Goal: Transaction & Acquisition: Download file/media

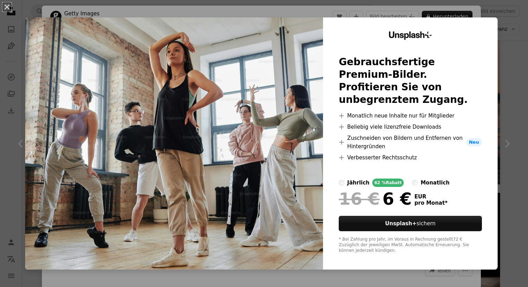
click at [497, 70] on div "Unsplash+ Gebrauchsfertige Premium-Bilder. Profitieren Sie von unbegrenztem Zug…" at bounding box center [410, 143] width 175 height 252
click at [8, 7] on button "An X shape" at bounding box center [7, 7] width 8 height 8
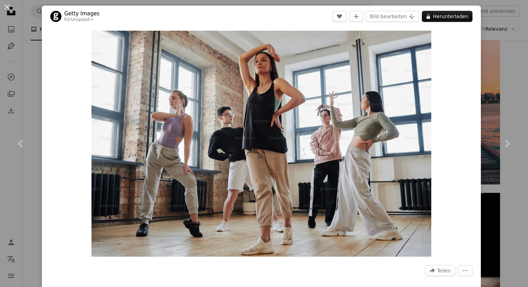
click at [23, 71] on div "An X shape Chevron left Chevron right Getty Images Für Unsplash+ A heart A plus…" at bounding box center [264, 143] width 528 height 287
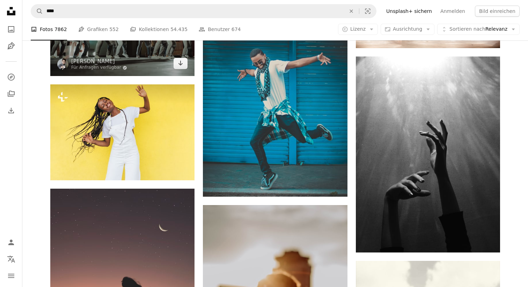
scroll to position [629, 0]
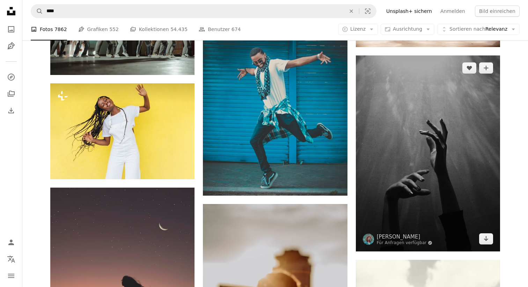
click at [442, 143] on img at bounding box center [428, 154] width 144 height 196
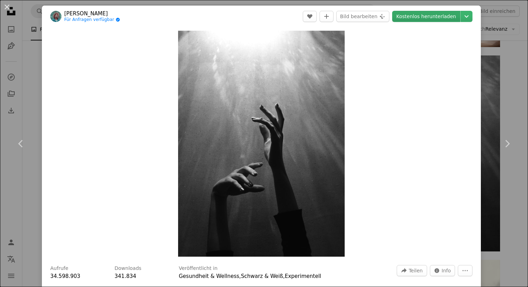
click at [447, 17] on link "Kostenlos herunterladen" at bounding box center [426, 16] width 68 height 11
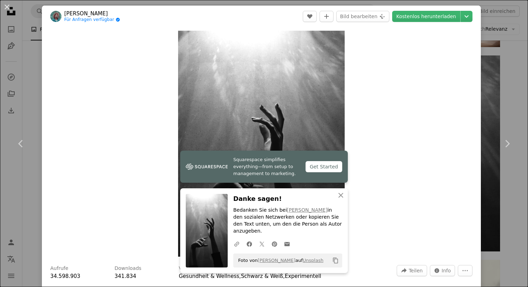
click at [492, 87] on div "An X shape Chevron left Chevron right Squarespace simplifies everything—from se…" at bounding box center [264, 143] width 528 height 287
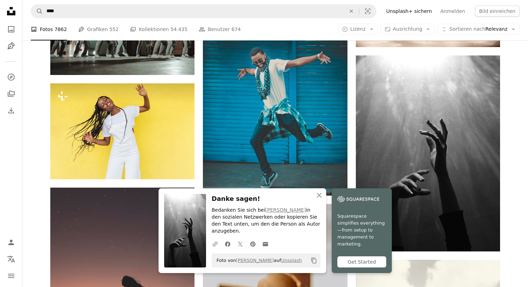
click at [509, 102] on div "Plus sign for Unsplash+ A heart A plus sign Getty Images Für Unsplash+ A lock H…" at bounding box center [275, 201] width 506 height 1313
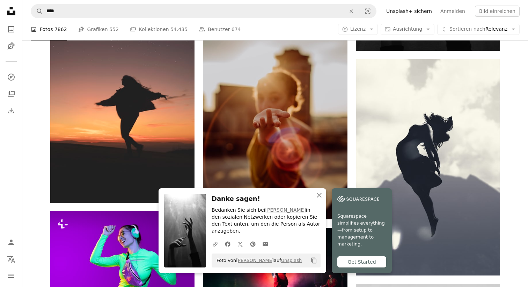
scroll to position [823, 0]
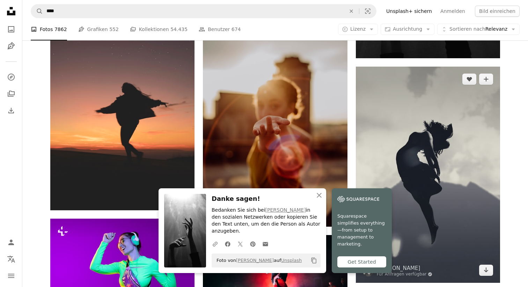
click at [465, 123] on img at bounding box center [428, 175] width 144 height 216
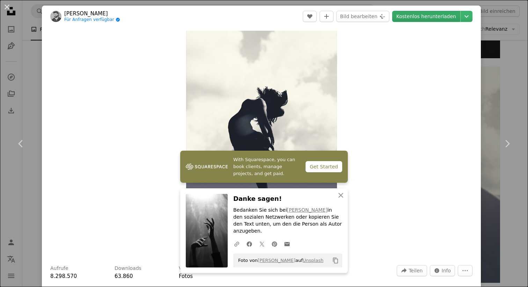
click at [433, 15] on link "Kostenlos herunterladen" at bounding box center [426, 16] width 68 height 11
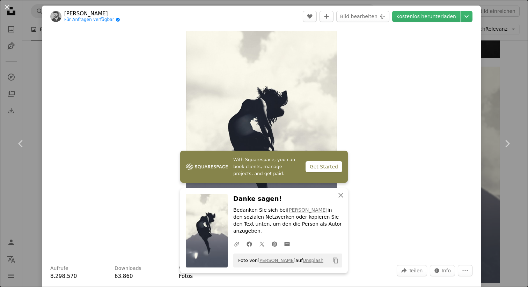
click at [511, 103] on div "An X shape Chevron left Chevron right With Squarespace, you can book clients, m…" at bounding box center [264, 143] width 528 height 287
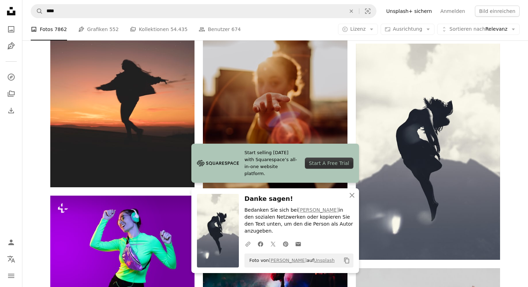
scroll to position [840, 0]
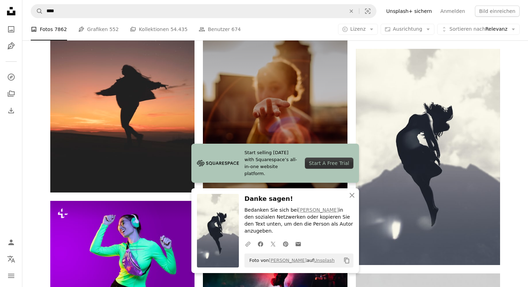
click at [306, 111] on img at bounding box center [275, 101] width 144 height 216
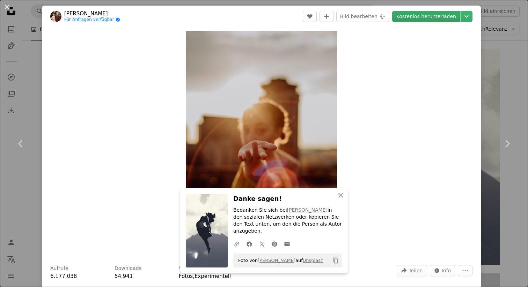
click at [440, 20] on link "Kostenlos herunterladen" at bounding box center [426, 16] width 68 height 11
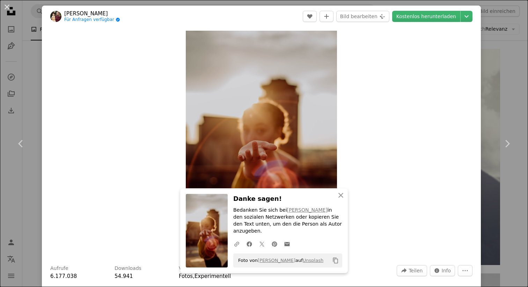
click at [511, 104] on div "An X shape Chevron left Chevron right An X shape Schließen Danke sagen! Bedanke…" at bounding box center [264, 143] width 528 height 287
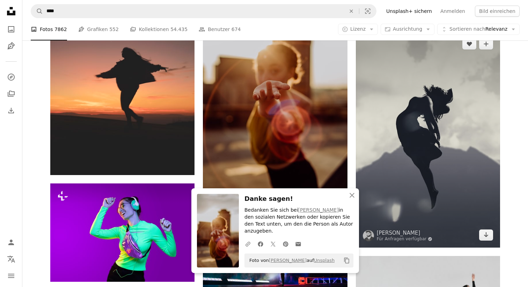
scroll to position [825, 0]
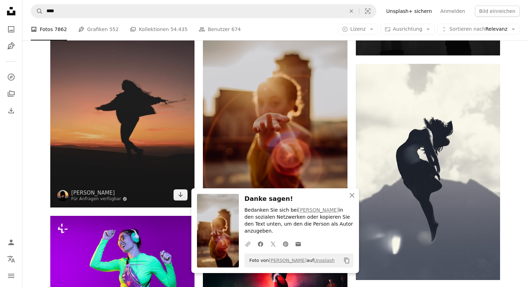
click at [160, 99] on img at bounding box center [122, 100] width 144 height 216
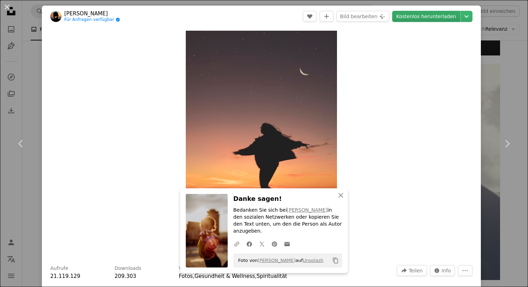
click at [453, 12] on link "Kostenlos herunterladen" at bounding box center [426, 16] width 68 height 11
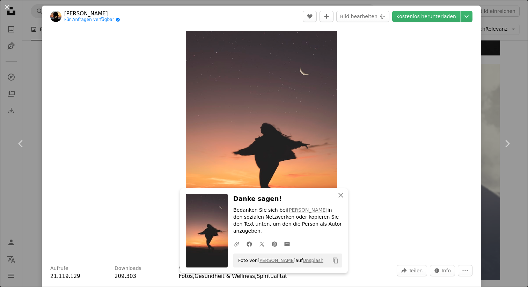
click at [507, 94] on div "An X shape Chevron left Chevron right An X shape Schließen Danke sagen! Bedanke…" at bounding box center [264, 143] width 528 height 287
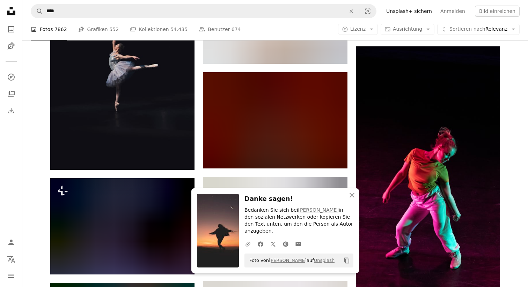
scroll to position [1195, 0]
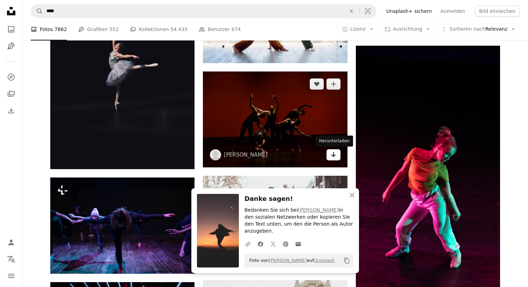
click at [333, 158] on icon "Arrow pointing down" at bounding box center [334, 154] width 6 height 8
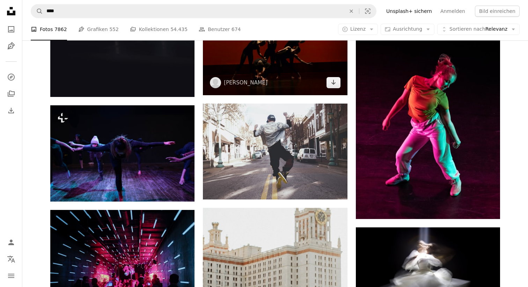
scroll to position [1269, 0]
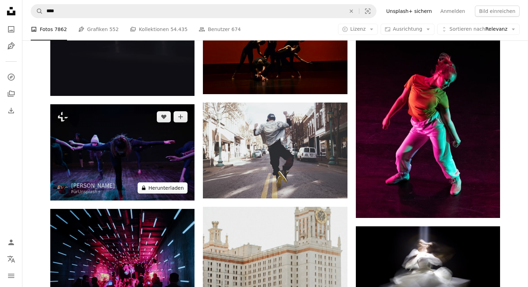
click at [175, 187] on button "A lock Herunterladen" at bounding box center [163, 188] width 50 height 11
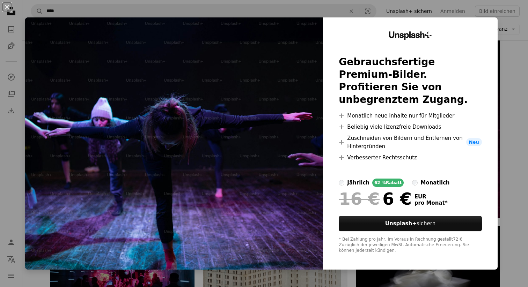
click at [497, 72] on div "Unsplash+ Gebrauchsfertige Premium-Bilder. Profitieren Sie von unbegrenztem Zug…" at bounding box center [410, 143] width 175 height 252
click at [507, 73] on div "An X shape Unsplash+ Gebrauchsfertige Premium-Bilder. Profitieren Sie von unbeg…" at bounding box center [264, 143] width 528 height 287
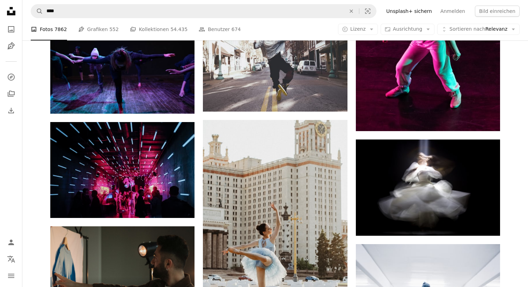
scroll to position [1359, 0]
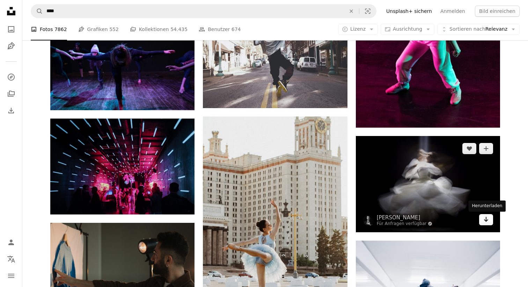
click at [487, 223] on icon "Arrow pointing down" at bounding box center [486, 219] width 6 height 8
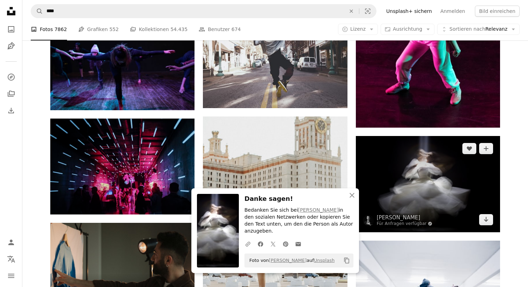
click at [440, 171] on img at bounding box center [428, 184] width 144 height 96
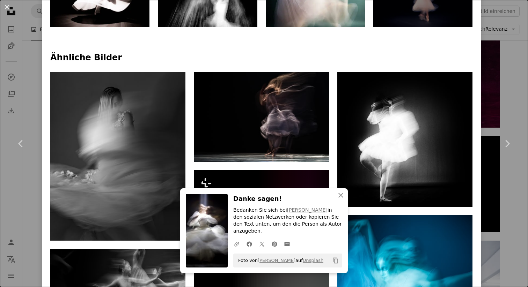
scroll to position [468, 0]
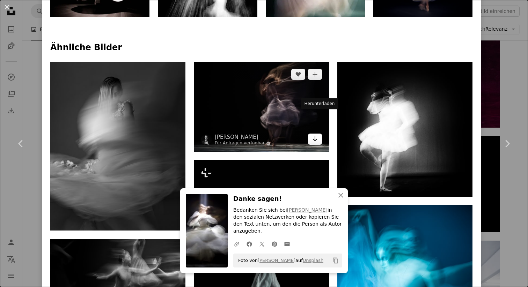
click at [316, 135] on icon "Arrow pointing down" at bounding box center [315, 139] width 6 height 8
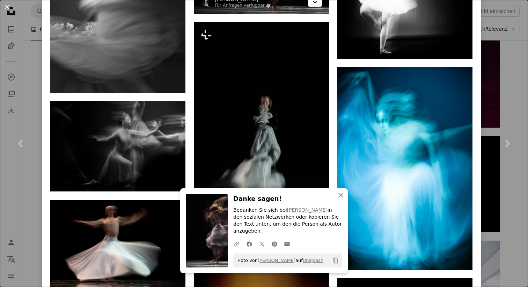
scroll to position [607, 0]
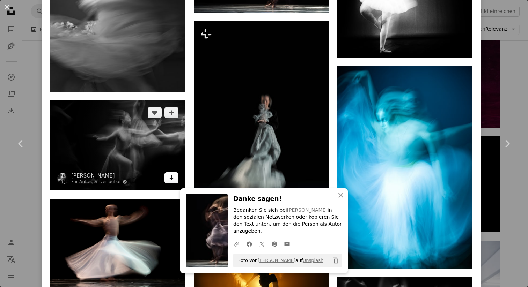
click at [172, 174] on icon "Arrow pointing down" at bounding box center [172, 178] width 6 height 8
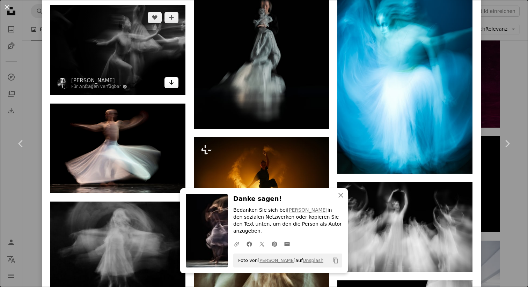
scroll to position [706, 0]
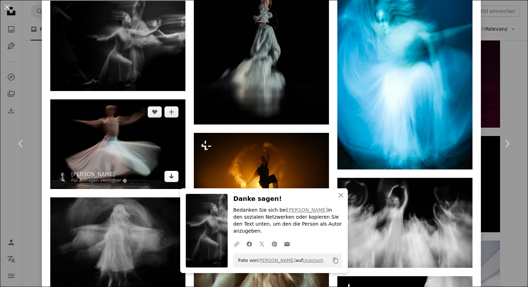
click at [172, 172] on icon "Arrow pointing down" at bounding box center [172, 176] width 6 height 8
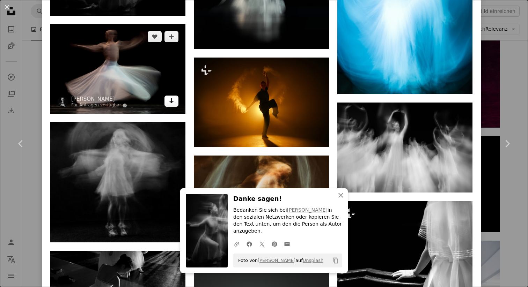
scroll to position [799, 0]
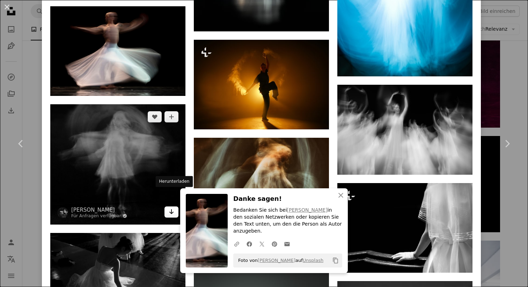
click at [170, 207] on link "Arrow pointing down" at bounding box center [171, 212] width 14 height 11
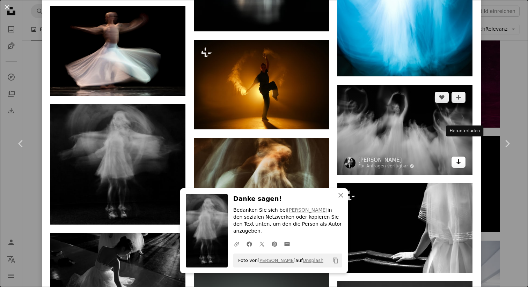
click at [461, 158] on icon "Arrow pointing down" at bounding box center [459, 162] width 6 height 8
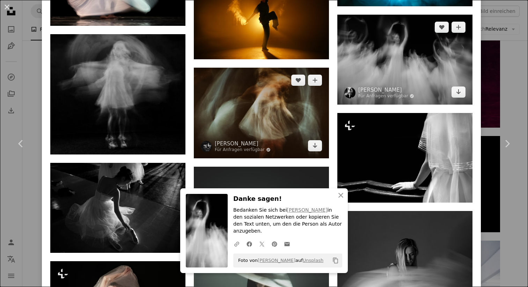
scroll to position [876, 0]
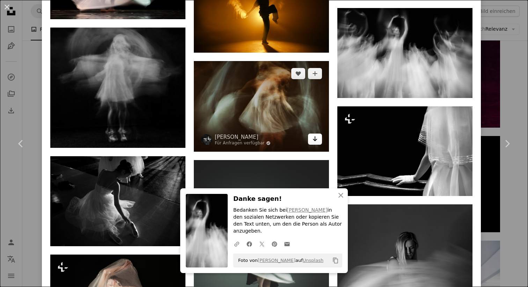
click at [317, 137] on icon "Herunterladen" at bounding box center [315, 139] width 5 height 5
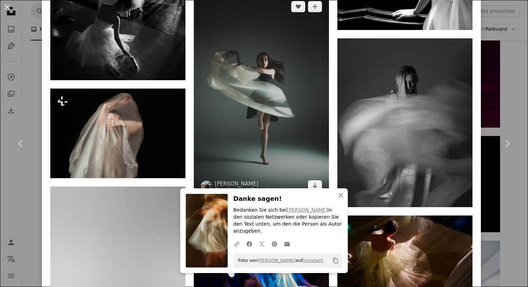
scroll to position [1047, 0]
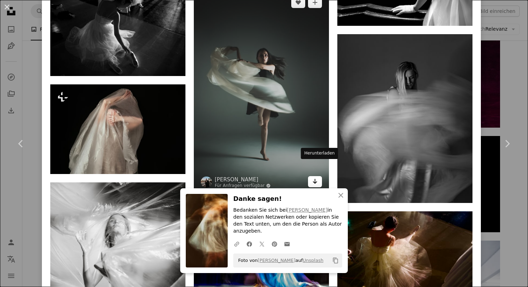
click at [317, 179] on icon "Herunterladen" at bounding box center [315, 181] width 5 height 5
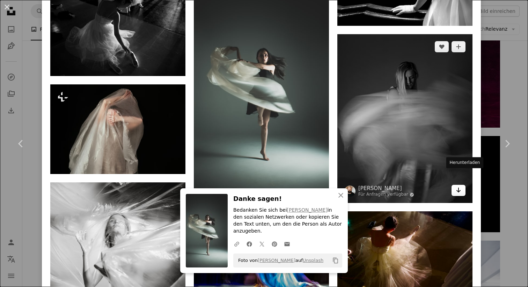
click at [461, 186] on icon "Arrow pointing down" at bounding box center [459, 190] width 6 height 8
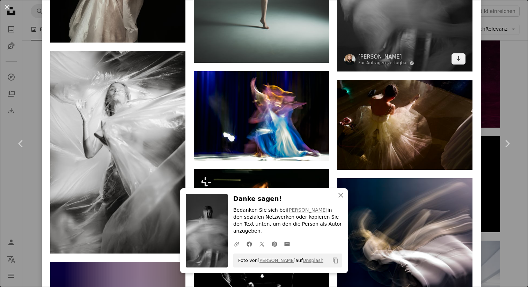
scroll to position [1184, 0]
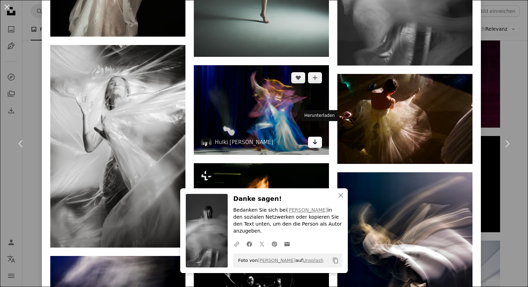
click at [316, 138] on icon "Arrow pointing down" at bounding box center [315, 142] width 6 height 8
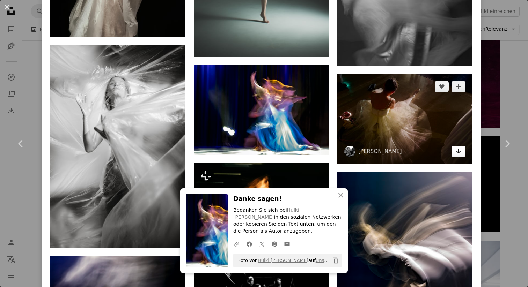
click at [465, 146] on link "Arrow pointing down" at bounding box center [458, 151] width 14 height 11
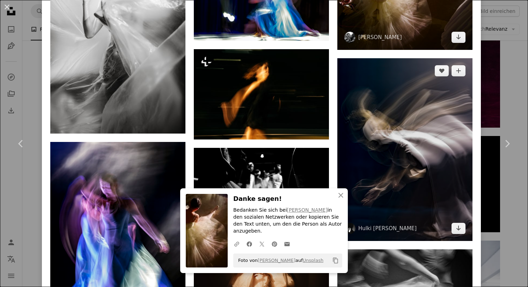
scroll to position [1300, 0]
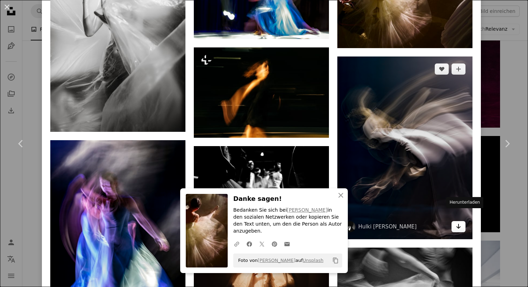
click at [460, 221] on link "Arrow pointing down" at bounding box center [458, 226] width 14 height 11
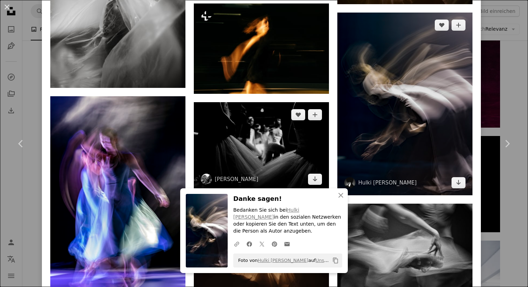
scroll to position [1350, 0]
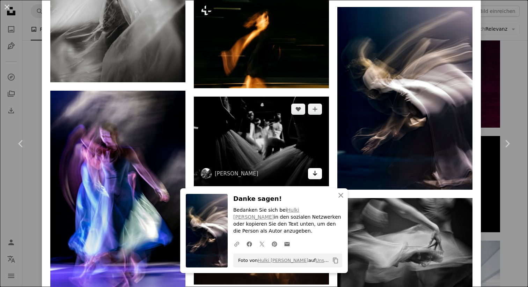
click at [315, 168] on link "Arrow pointing down" at bounding box center [315, 173] width 14 height 11
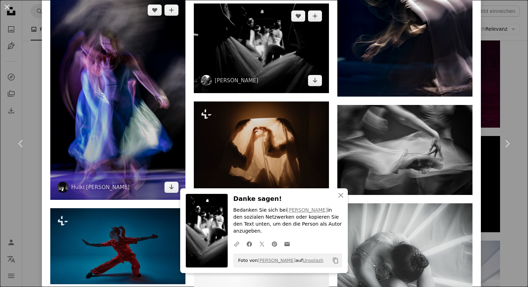
scroll to position [1445, 0]
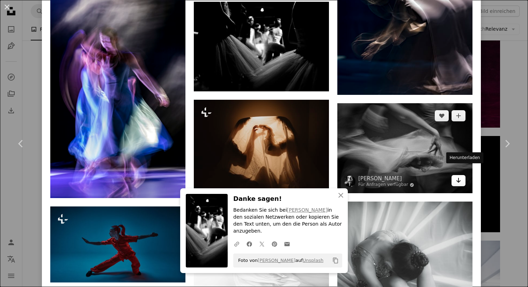
click at [461, 176] on icon "Arrow pointing down" at bounding box center [459, 180] width 6 height 8
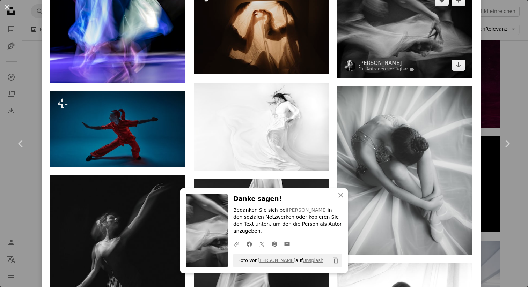
scroll to position [1563, 0]
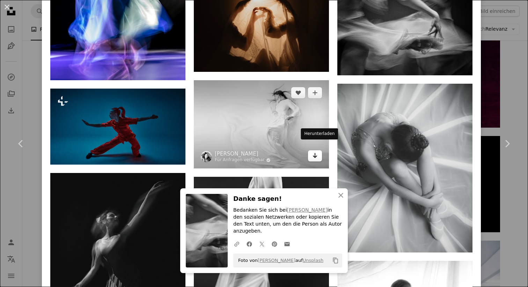
click at [317, 152] on icon "Arrow pointing down" at bounding box center [315, 156] width 6 height 8
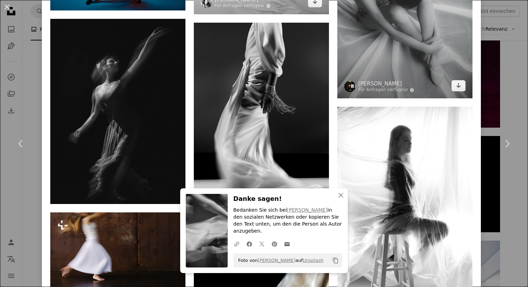
scroll to position [1713, 0]
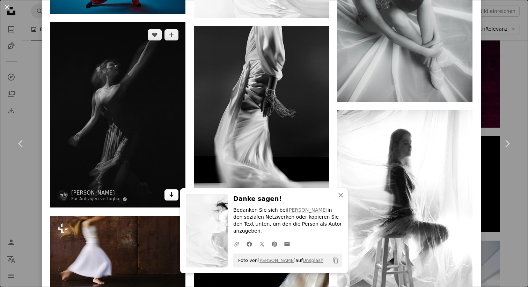
click at [172, 191] on icon "Arrow pointing down" at bounding box center [172, 195] width 6 height 8
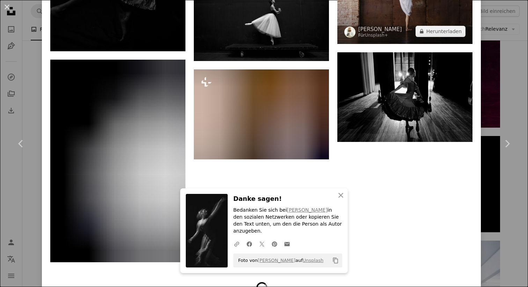
scroll to position [2181, 0]
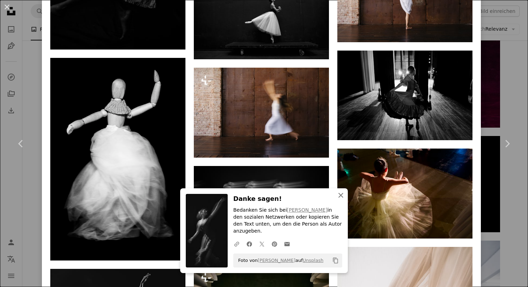
click at [341, 197] on icon "An X shape" at bounding box center [341, 195] width 8 height 8
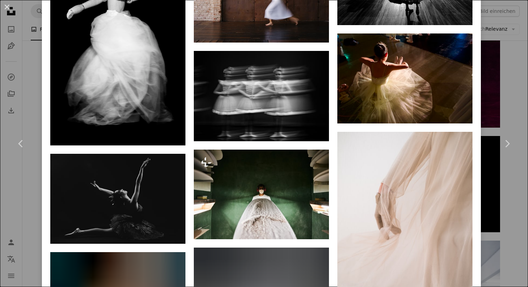
scroll to position [2308, 0]
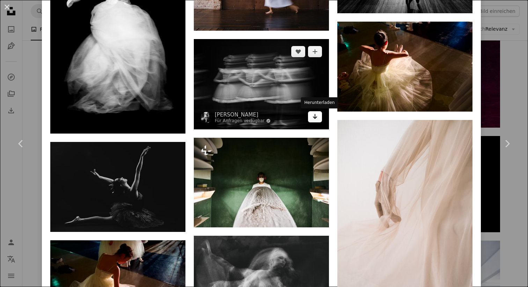
click at [318, 119] on icon "Arrow pointing down" at bounding box center [315, 116] width 6 height 8
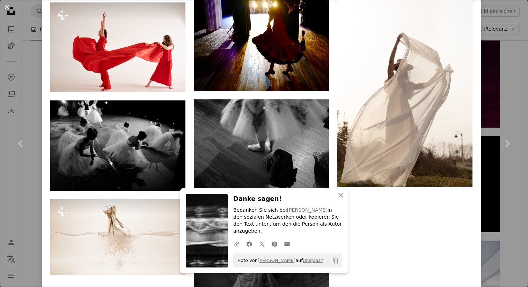
scroll to position [2955, 0]
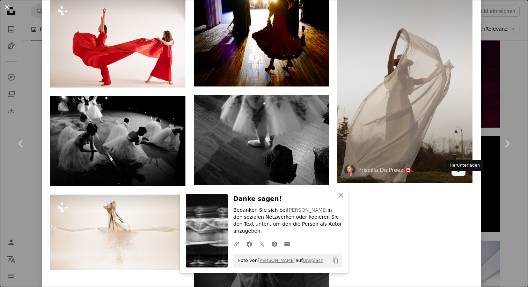
click at [461, 174] on icon "Arrow pointing down" at bounding box center [459, 170] width 6 height 8
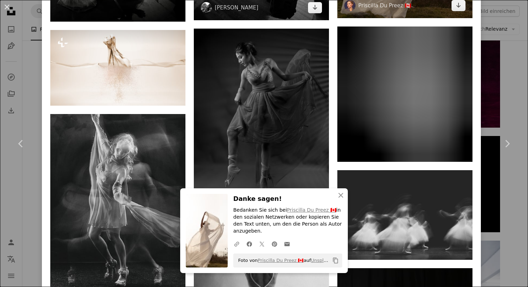
scroll to position [3137, 0]
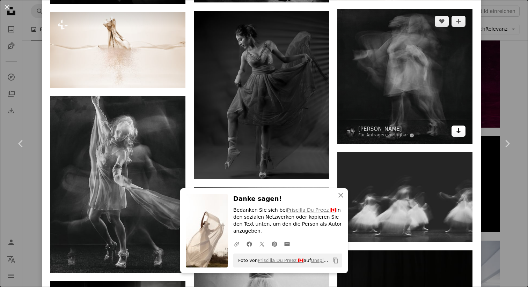
click at [461, 135] on icon "Arrow pointing down" at bounding box center [459, 131] width 6 height 8
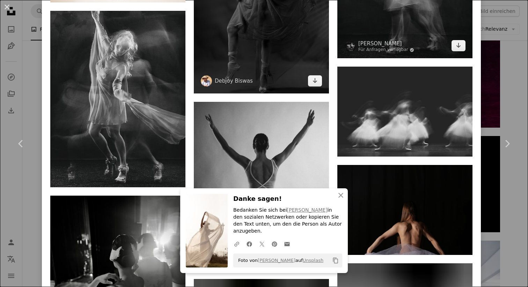
scroll to position [3224, 0]
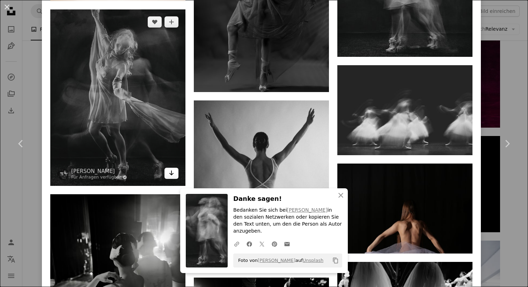
click at [170, 179] on link "Arrow pointing down" at bounding box center [171, 173] width 14 height 11
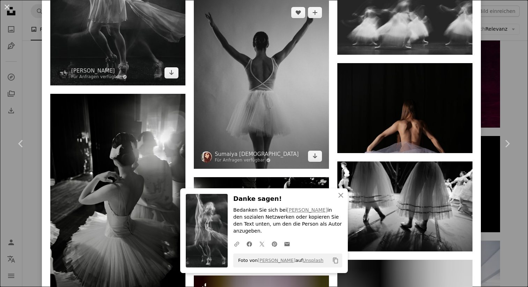
scroll to position [3325, 0]
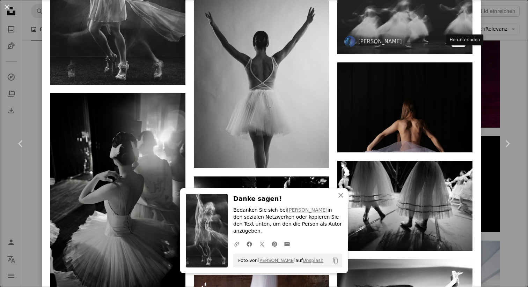
click at [465, 47] on link "Arrow pointing down" at bounding box center [458, 41] width 14 height 11
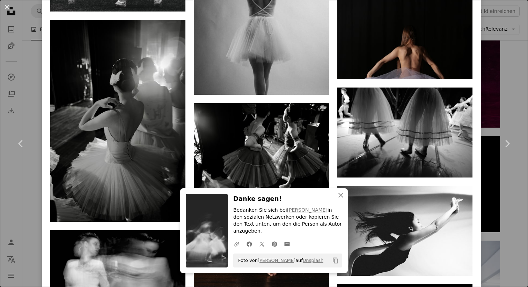
scroll to position [3400, 0]
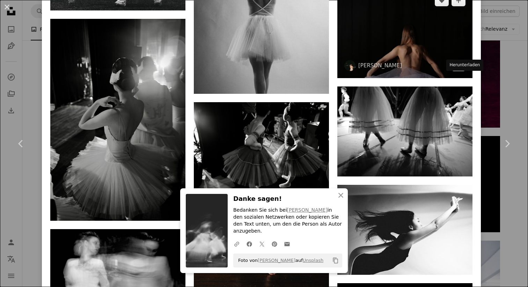
click at [461, 68] on icon "Herunterladen" at bounding box center [458, 65] width 5 height 5
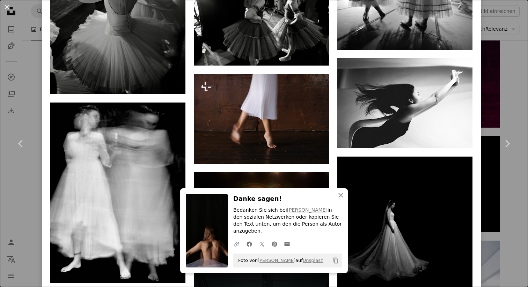
scroll to position [3530, 0]
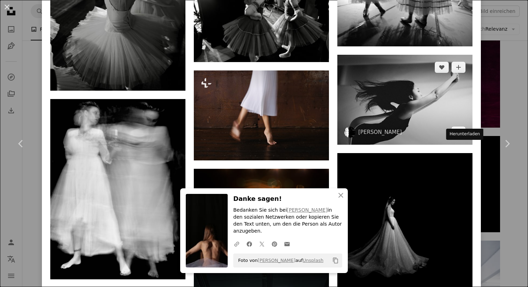
click at [461, 136] on icon "Arrow pointing down" at bounding box center [459, 132] width 6 height 8
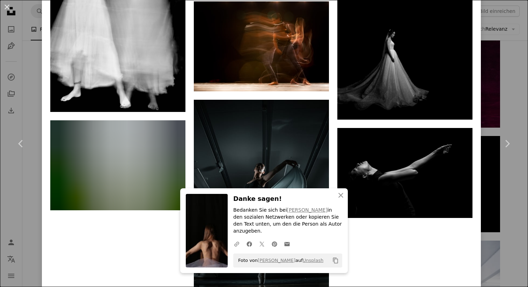
scroll to position [3701, 0]
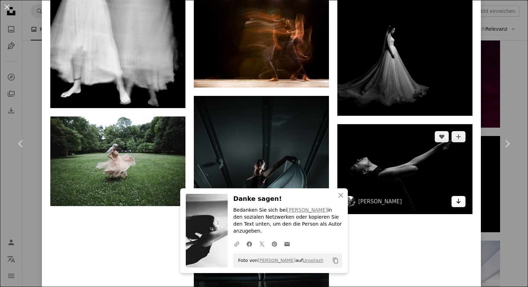
click at [461, 206] on icon "Arrow pointing down" at bounding box center [459, 201] width 6 height 8
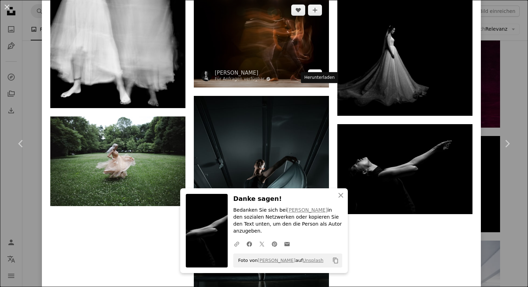
click at [316, 79] on icon "Arrow pointing down" at bounding box center [315, 75] width 6 height 8
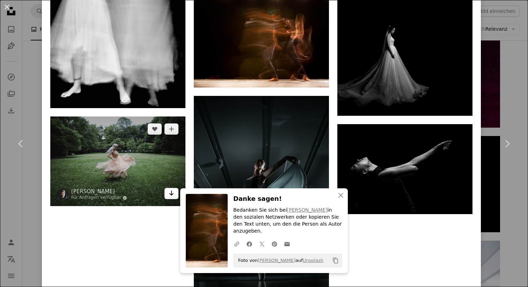
click at [172, 198] on icon "Arrow pointing down" at bounding box center [172, 193] width 6 height 8
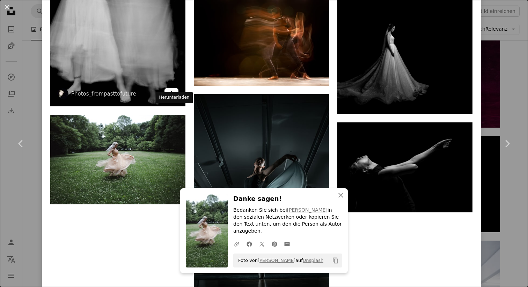
click at [176, 99] on link "Arrow pointing down" at bounding box center [171, 93] width 14 height 11
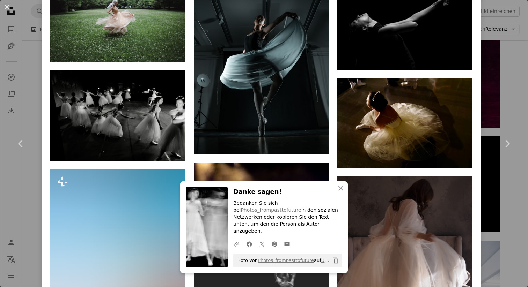
scroll to position [3847, 0]
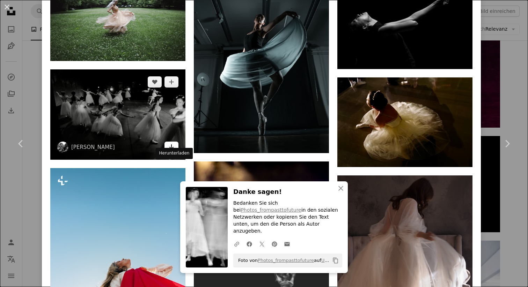
click at [174, 151] on icon "Arrow pointing down" at bounding box center [172, 147] width 6 height 8
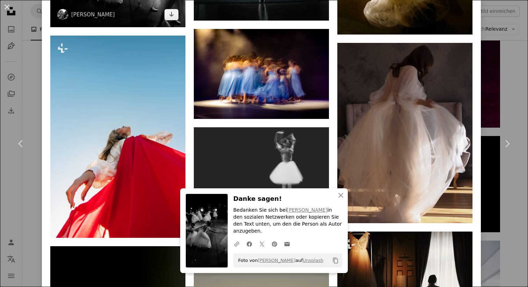
scroll to position [3981, 0]
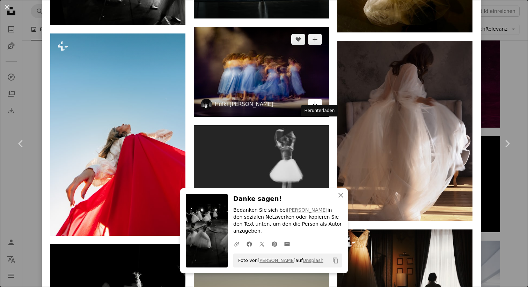
click at [317, 106] on icon "Herunterladen" at bounding box center [315, 104] width 5 height 5
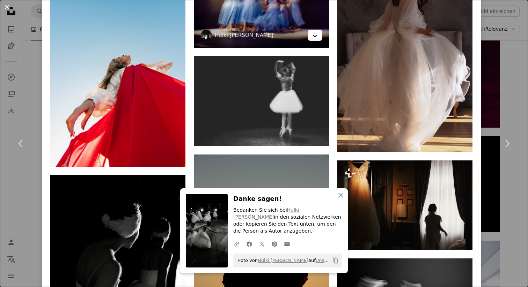
scroll to position [4052, 0]
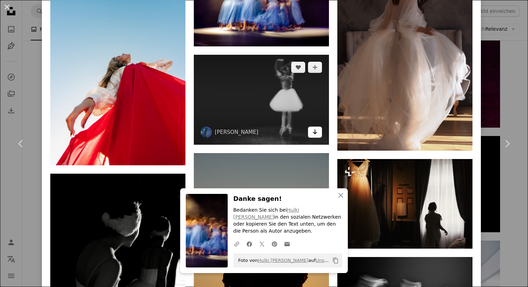
click at [318, 136] on icon "Arrow pointing down" at bounding box center [315, 132] width 6 height 8
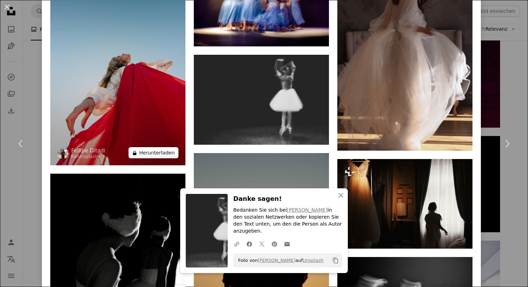
click at [169, 158] on button "A lock Herunterladen" at bounding box center [153, 152] width 50 height 11
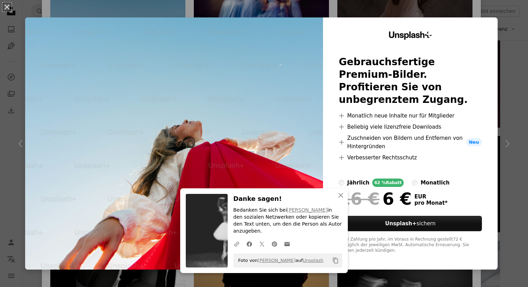
click at [519, 24] on div "An X shape An X shape Schließen Danke sagen! Bedanken Sie sich bei [PERSON_NAME…" at bounding box center [264, 143] width 528 height 287
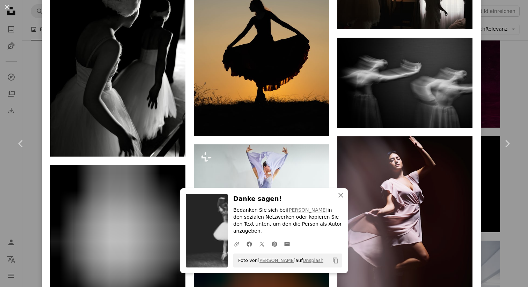
scroll to position [4271, 0]
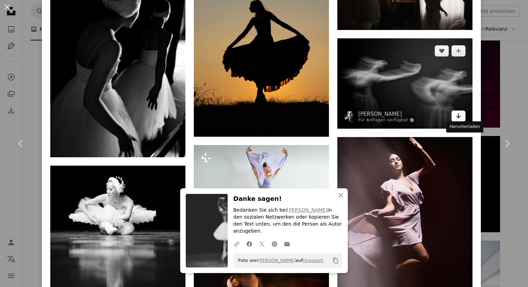
click at [460, 120] on icon "Arrow pointing down" at bounding box center [459, 116] width 6 height 8
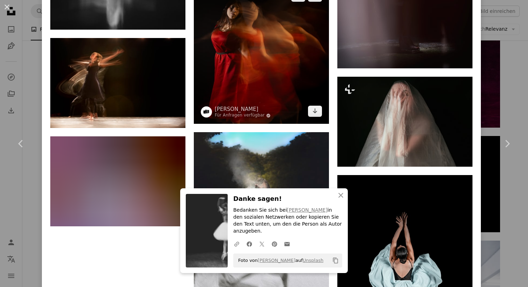
scroll to position [4553, 0]
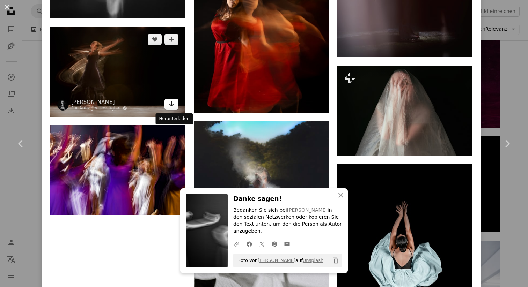
click at [173, 106] on icon "Herunterladen" at bounding box center [171, 104] width 5 height 5
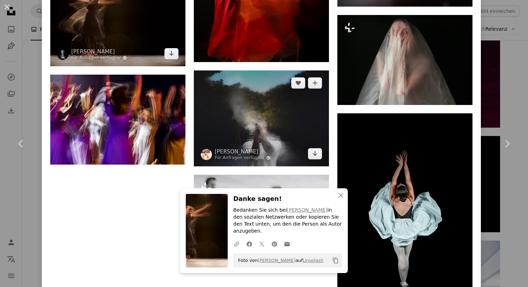
scroll to position [4625, 0]
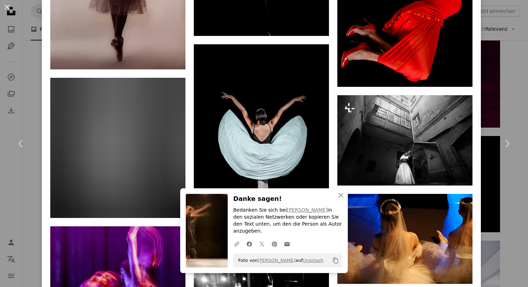
scroll to position [5037, 0]
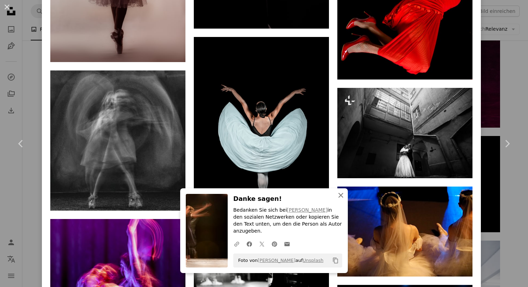
click at [340, 198] on icon "button" at bounding box center [340, 195] width 5 height 5
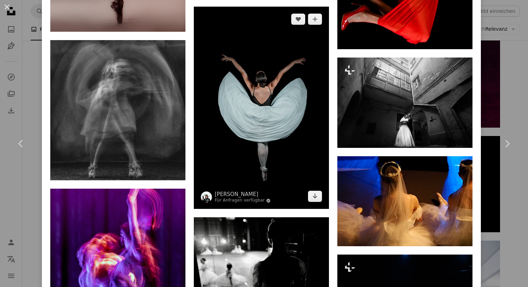
scroll to position [5073, 0]
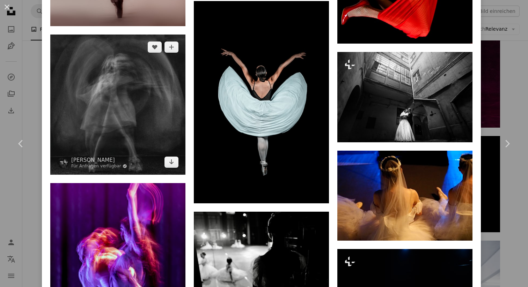
click at [170, 175] on img at bounding box center [117, 105] width 135 height 140
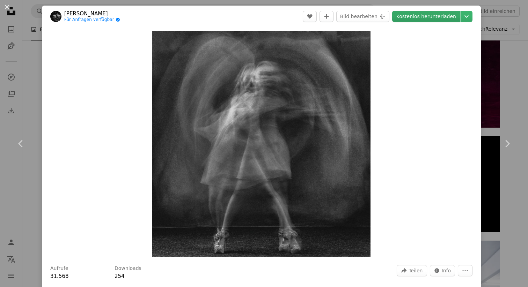
click at [420, 16] on link "Kostenlos herunterladen" at bounding box center [426, 16] width 68 height 11
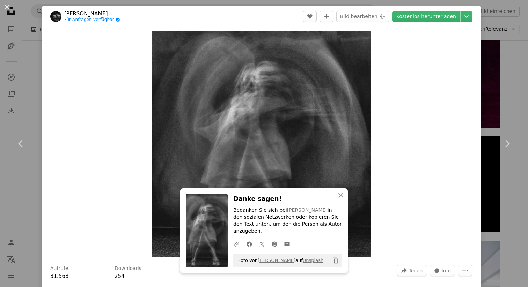
click at [32, 93] on div "An X shape Chevron left Chevron right An X shape Schließen Danke sagen! Bedanke…" at bounding box center [264, 143] width 528 height 287
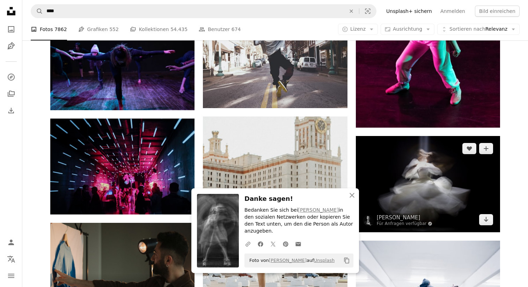
click at [418, 191] on img at bounding box center [428, 184] width 144 height 96
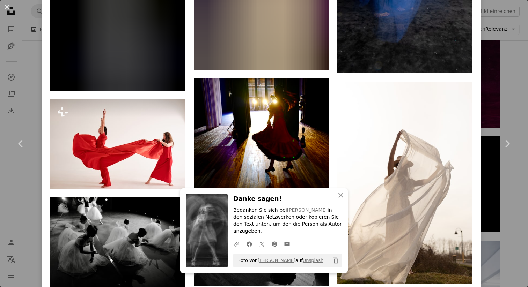
scroll to position [2993, 0]
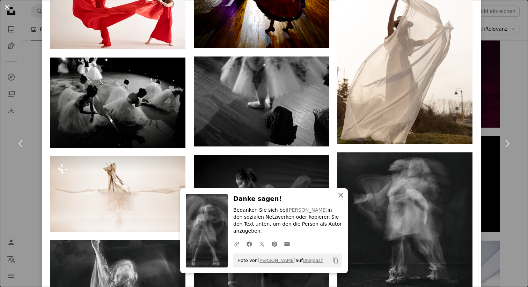
click at [341, 196] on icon "button" at bounding box center [340, 195] width 5 height 5
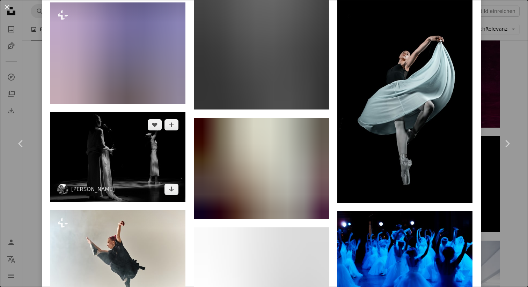
scroll to position [6116, 0]
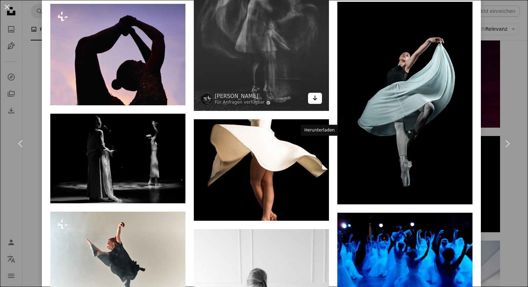
click at [316, 102] on icon "Arrow pointing down" at bounding box center [315, 98] width 6 height 8
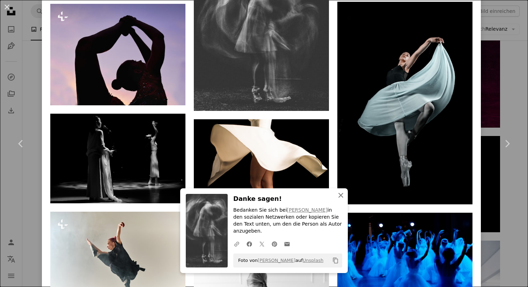
click at [340, 196] on icon "button" at bounding box center [340, 195] width 5 height 5
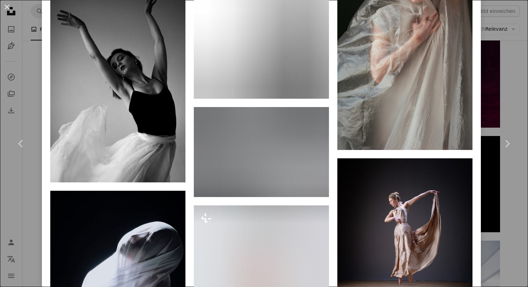
scroll to position [5585, 0]
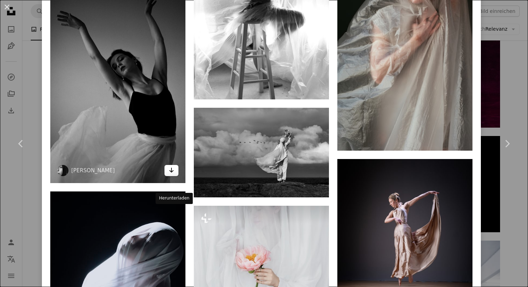
click at [174, 175] on icon "Arrow pointing down" at bounding box center [172, 170] width 6 height 8
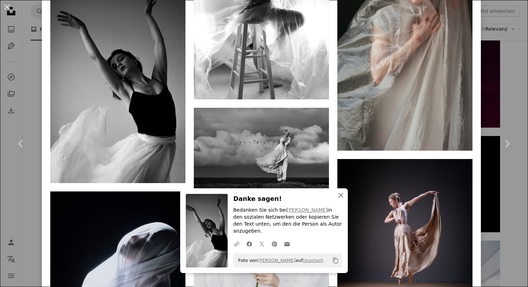
click at [340, 200] on icon "An X shape" at bounding box center [341, 195] width 8 height 8
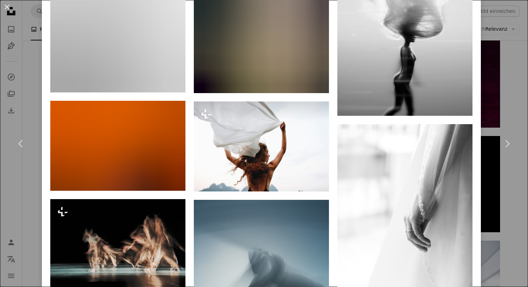
scroll to position [7655, 0]
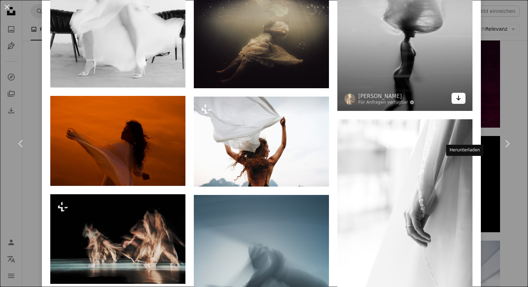
click at [461, 102] on icon "Arrow pointing down" at bounding box center [459, 98] width 6 height 8
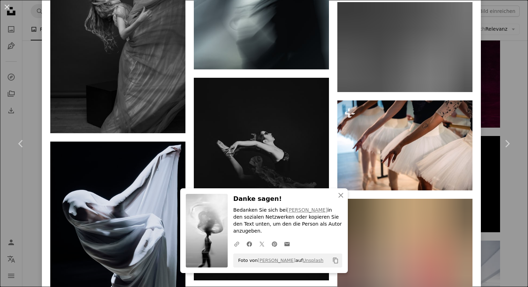
scroll to position [7955, 0]
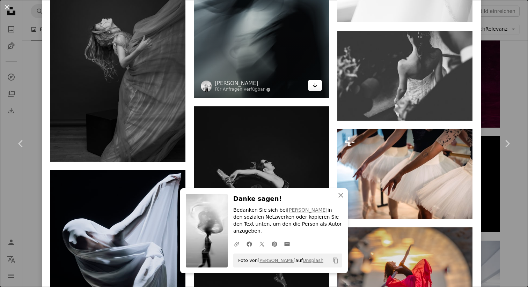
click at [317, 88] on icon "Herunterladen" at bounding box center [315, 85] width 5 height 5
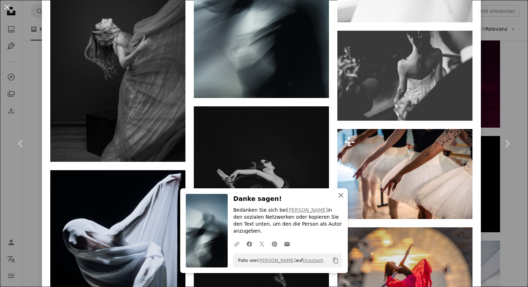
click at [341, 198] on icon "button" at bounding box center [340, 195] width 5 height 5
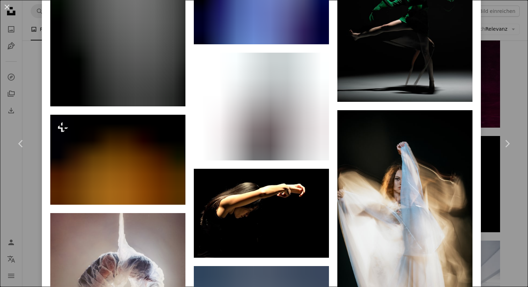
scroll to position [9494, 0]
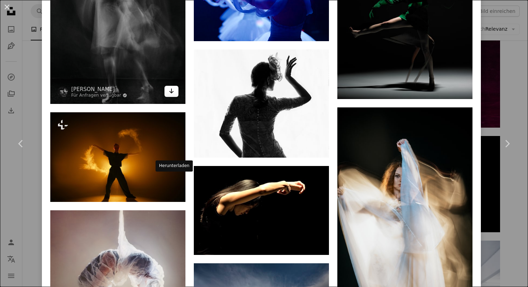
click at [174, 94] on icon "Herunterladen" at bounding box center [171, 91] width 5 height 5
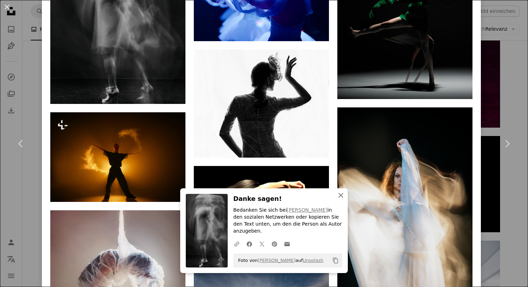
click at [340, 193] on icon "An X shape" at bounding box center [341, 195] width 8 height 8
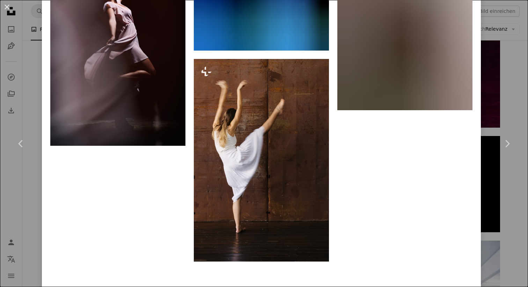
scroll to position [10102, 0]
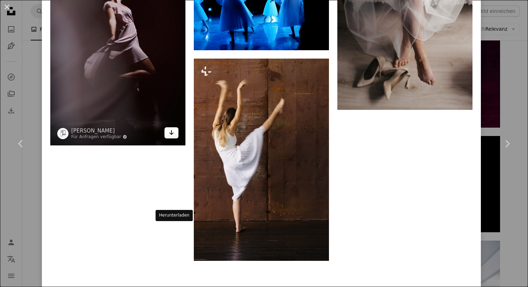
click at [174, 137] on icon "Arrow pointing down" at bounding box center [172, 132] width 6 height 8
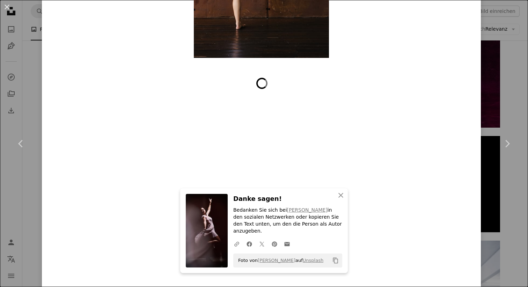
scroll to position [10307, 0]
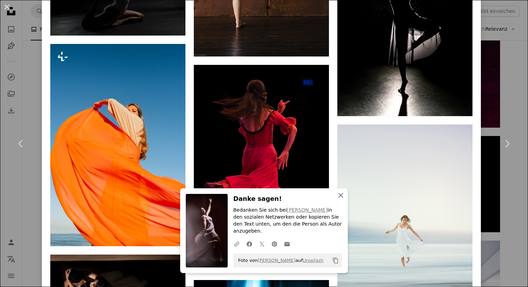
click at [340, 200] on icon "An X shape" at bounding box center [341, 195] width 8 height 8
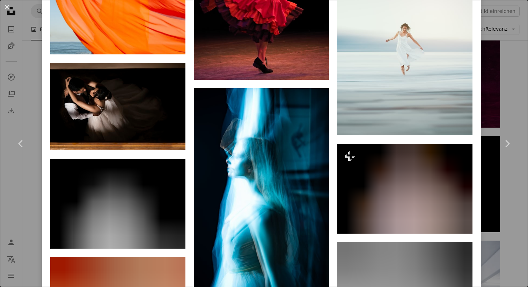
scroll to position [10505, 0]
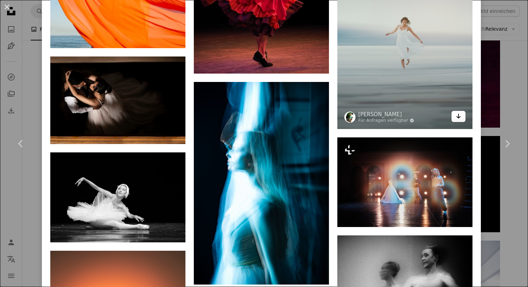
click at [461, 120] on icon "Arrow pointing down" at bounding box center [459, 116] width 6 height 8
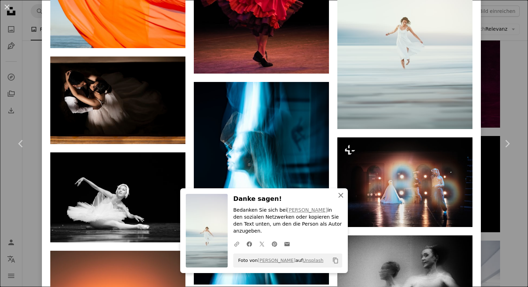
click at [343, 200] on icon "An X shape" at bounding box center [341, 195] width 8 height 8
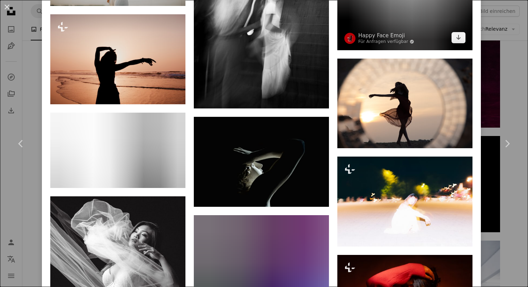
scroll to position [11660, 0]
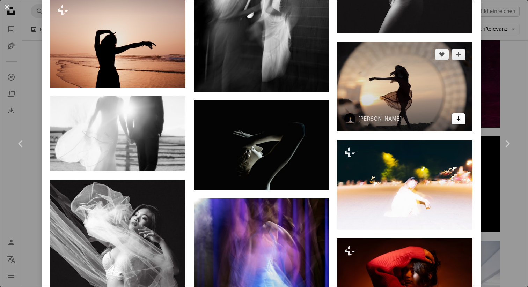
click at [461, 123] on icon "Arrow pointing down" at bounding box center [459, 119] width 6 height 8
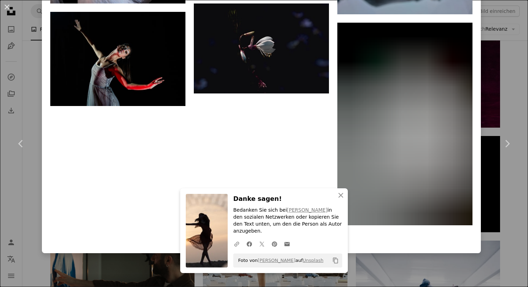
scroll to position [12968, 0]
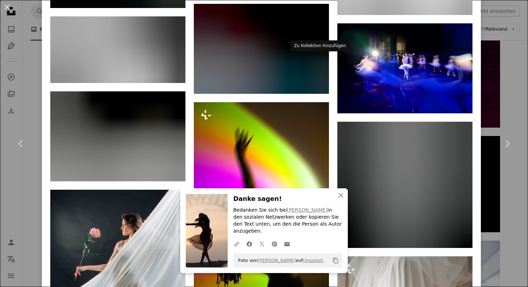
scroll to position [13377, 0]
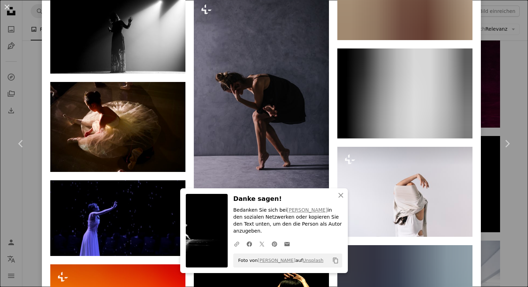
scroll to position [14510, 0]
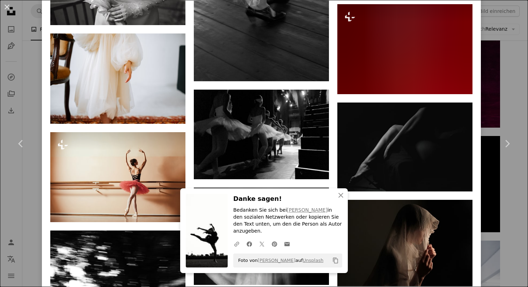
scroll to position [15051, 0]
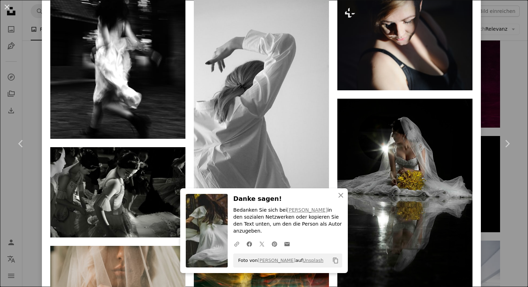
scroll to position [15347, 0]
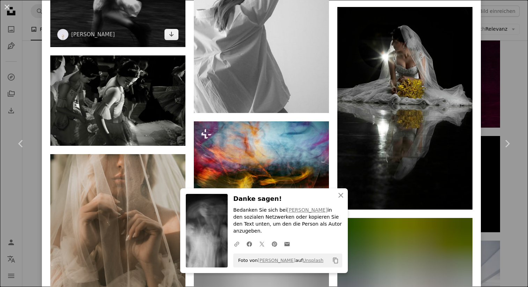
scroll to position [15444, 0]
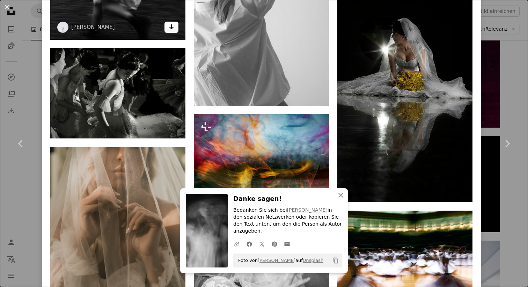
click at [173, 31] on icon "Arrow pointing down" at bounding box center [172, 27] width 6 height 8
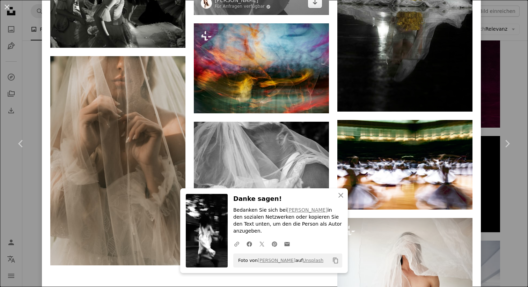
scroll to position [15535, 0]
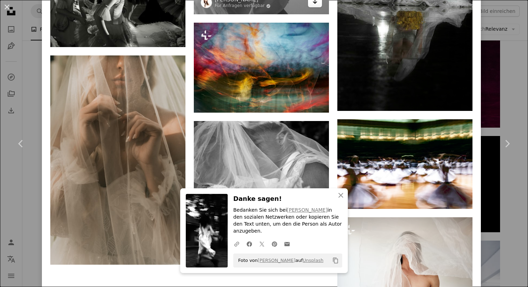
click at [316, 6] on icon "Arrow pointing down" at bounding box center [315, 1] width 6 height 8
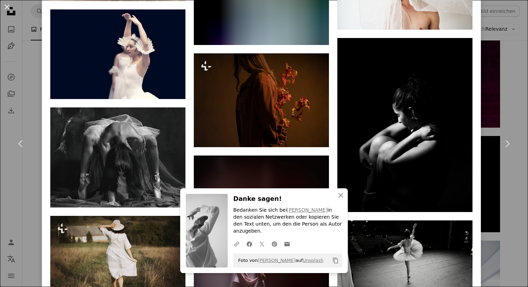
scroll to position [15802, 0]
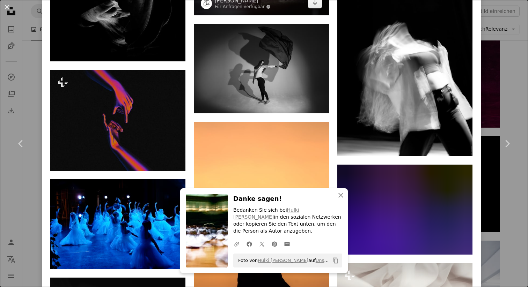
scroll to position [16143, 0]
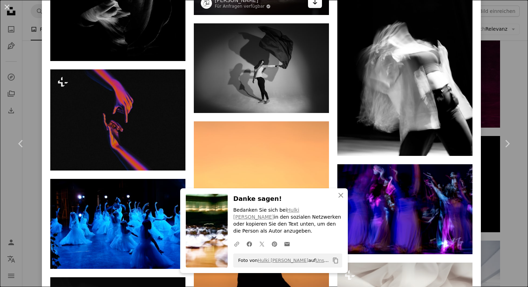
click at [318, 6] on icon "Arrow pointing down" at bounding box center [315, 2] width 6 height 8
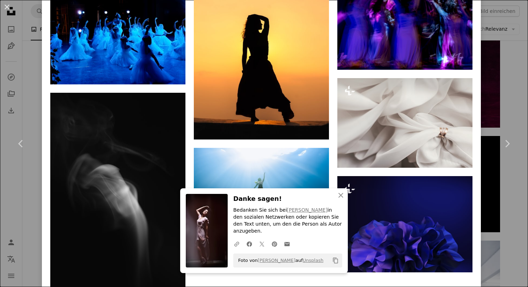
scroll to position [16332, 0]
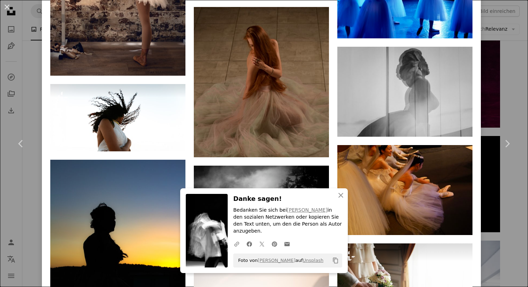
scroll to position [16956, 0]
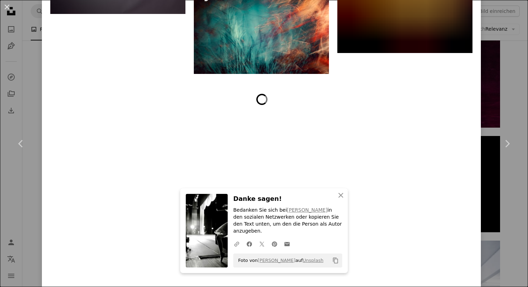
scroll to position [17448, 0]
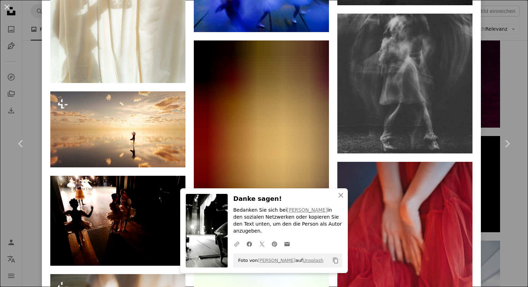
scroll to position [18579, 0]
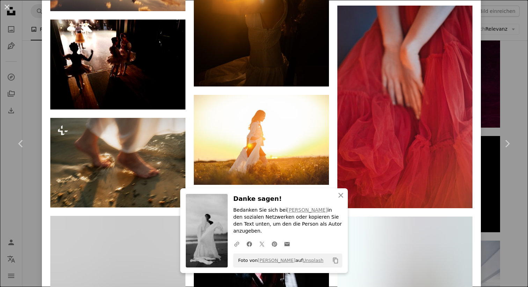
scroll to position [18736, 0]
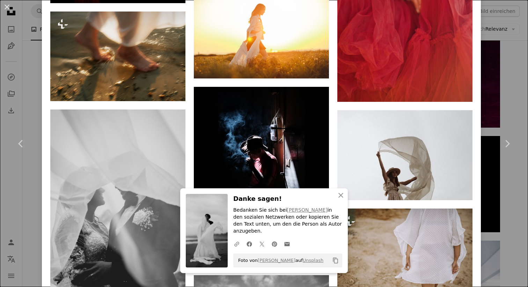
scroll to position [18845, 0]
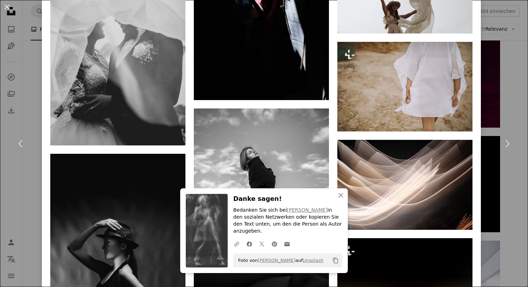
scroll to position [19008, 0]
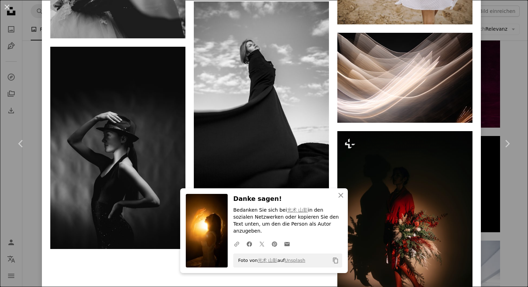
scroll to position [19115, 0]
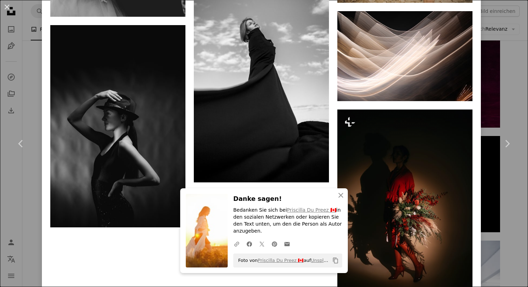
scroll to position [19138, 0]
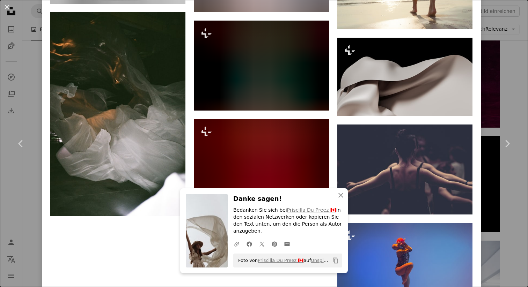
scroll to position [19498, 0]
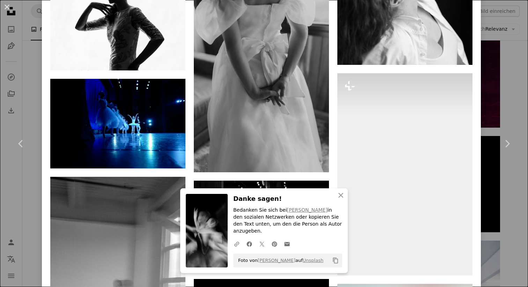
scroll to position [19966, 0]
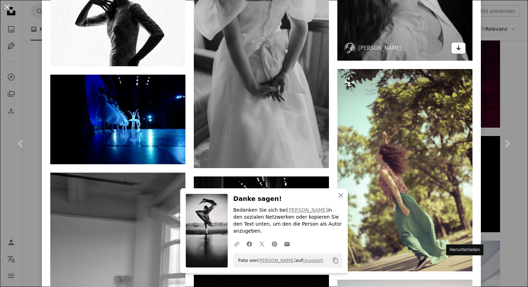
click at [461, 52] on icon "Arrow pointing down" at bounding box center [459, 48] width 6 height 8
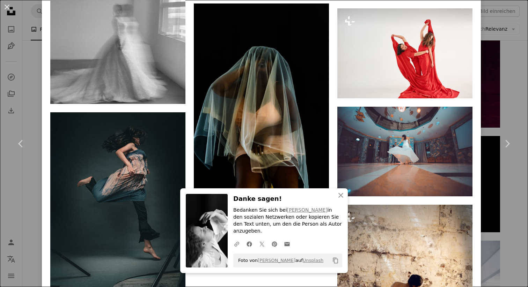
scroll to position [20255, 0]
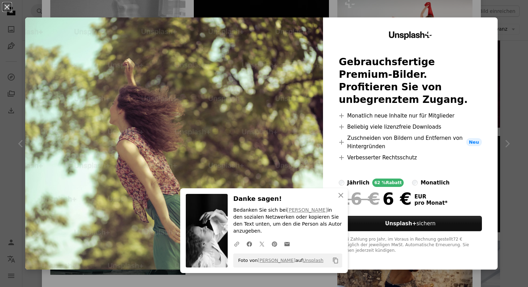
click at [510, 32] on div "An X shape An X shape Schließen Danke sagen! Bedanken Sie sich bei [PERSON_NAME…" at bounding box center [264, 143] width 528 height 287
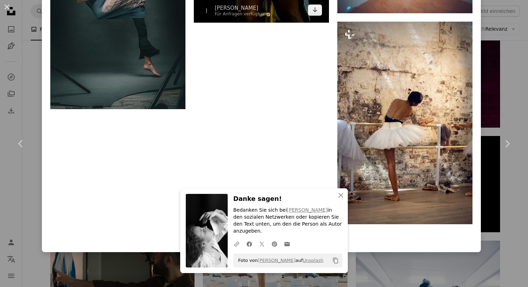
scroll to position [20437, 0]
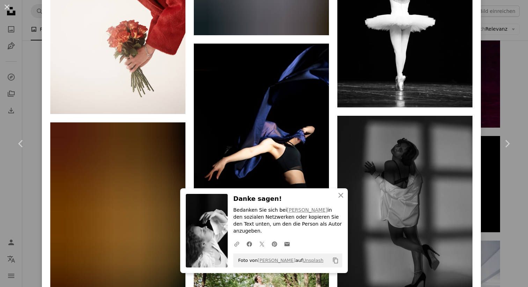
scroll to position [21040, 0]
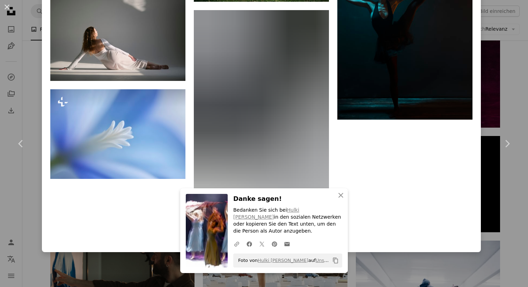
scroll to position [21362, 0]
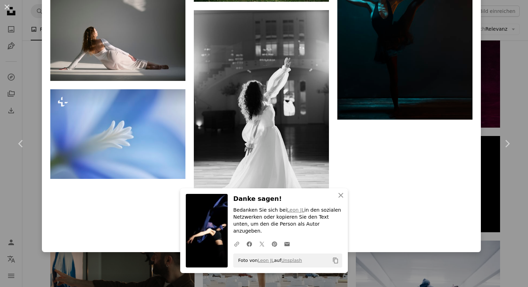
scroll to position [21448, 0]
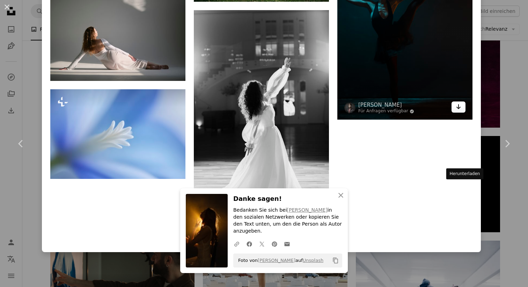
click at [461, 111] on icon "Arrow pointing down" at bounding box center [459, 107] width 6 height 8
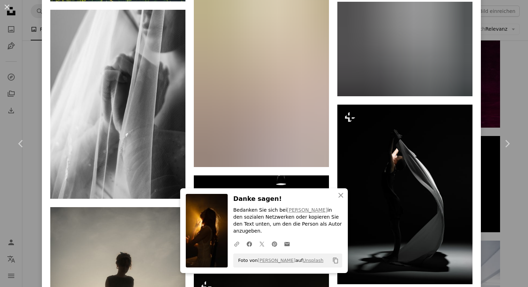
scroll to position [21717, 0]
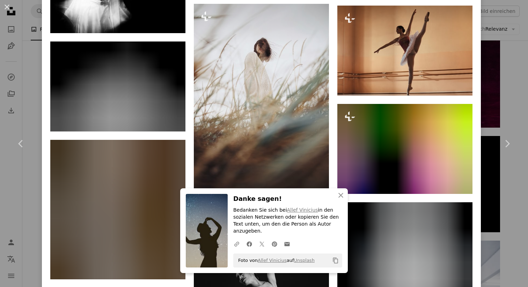
scroll to position [22668, 0]
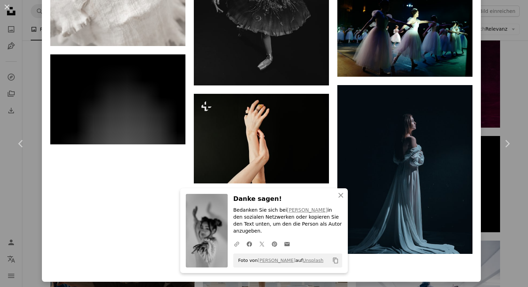
scroll to position [22906, 0]
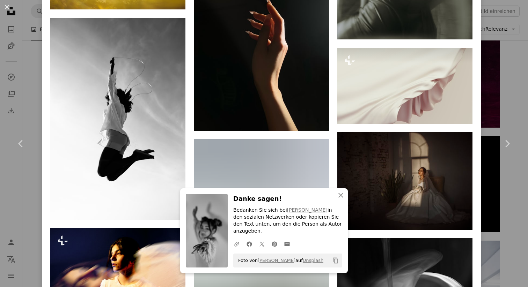
scroll to position [23549, 0]
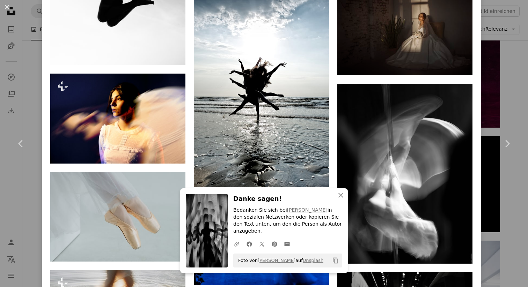
scroll to position [23707, 0]
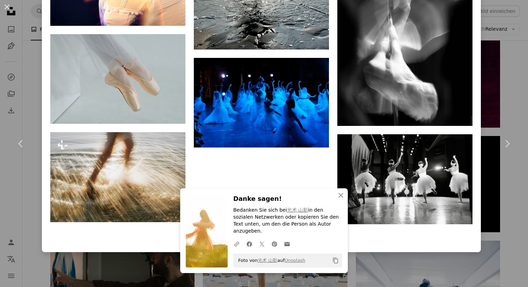
scroll to position [23857, 0]
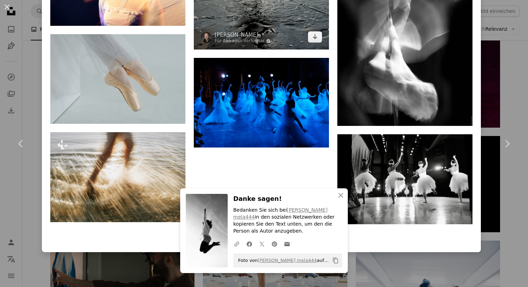
scroll to position [23972, 0]
click at [318, 41] on icon "Arrow pointing down" at bounding box center [315, 36] width 6 height 8
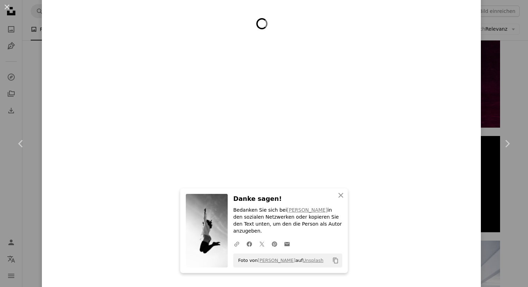
scroll to position [24069, 0]
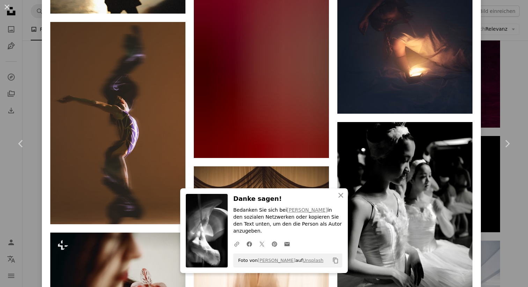
scroll to position [24344, 0]
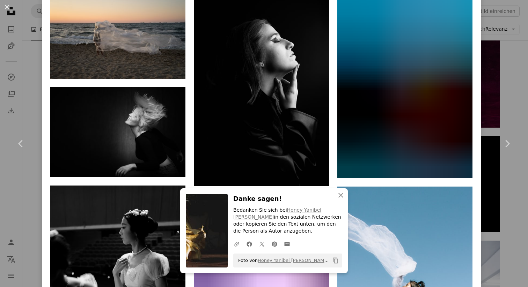
scroll to position [25520, 0]
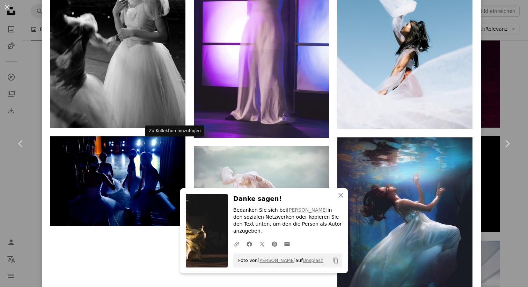
scroll to position [25783, 0]
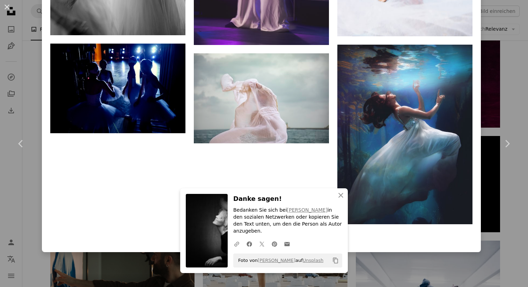
scroll to position [25979, 0]
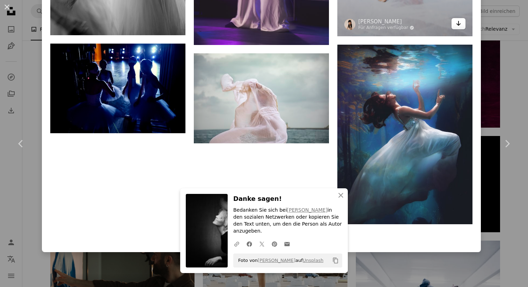
click at [461, 26] on icon "Herunterladen" at bounding box center [458, 23] width 5 height 5
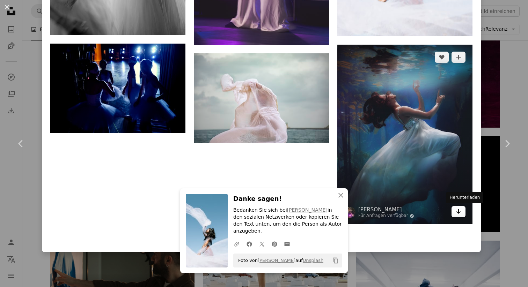
click at [461, 210] on icon "Herunterladen" at bounding box center [458, 211] width 5 height 5
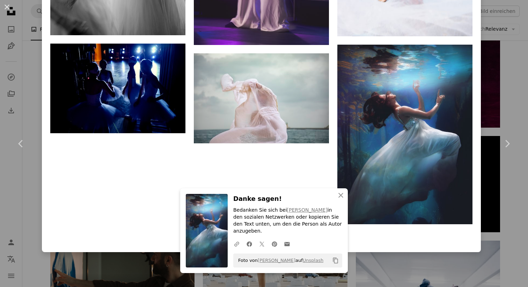
click at [511, 54] on div "An X shape Chevron left Chevron right An X shape Schließen Danke sagen! Bedanke…" at bounding box center [264, 143] width 528 height 287
